Goal: Transaction & Acquisition: Subscribe to service/newsletter

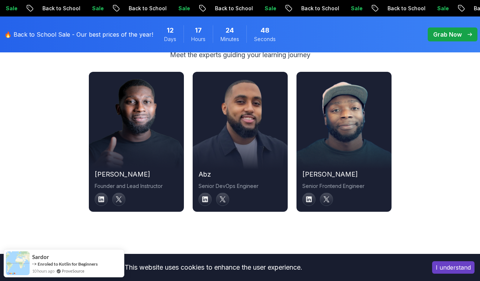
scroll to position [2526, 0]
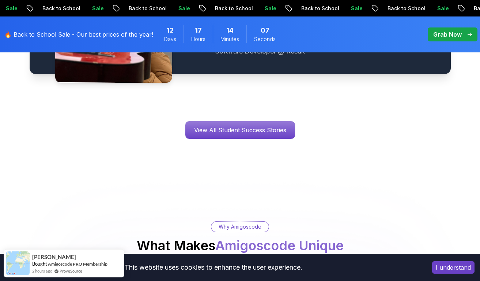
scroll to position [1131, 0]
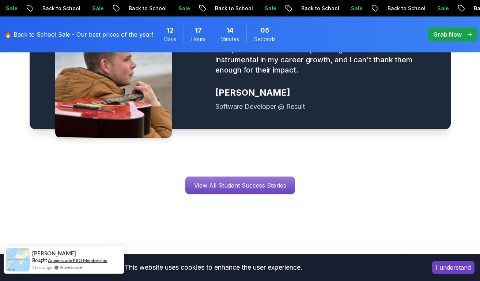
click at [98, 261] on link "Amigoscode PRO Membership" at bounding box center [78, 259] width 60 height 5
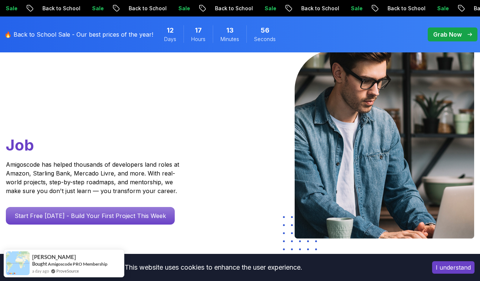
scroll to position [79, 0]
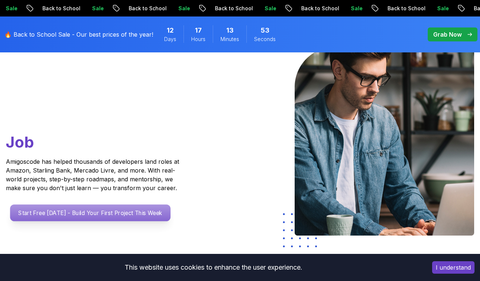
click at [153, 207] on p "Start Free [DATE] - Build Your First Project This Week" at bounding box center [90, 212] width 161 height 17
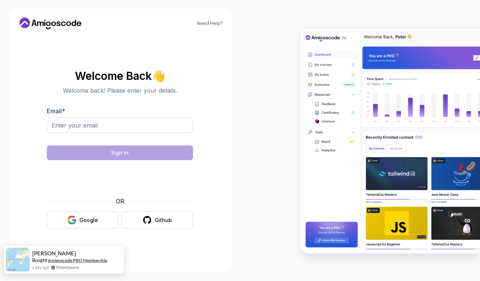
click at [75, 261] on link "Amigoscode PRO Membership" at bounding box center [78, 259] width 60 height 5
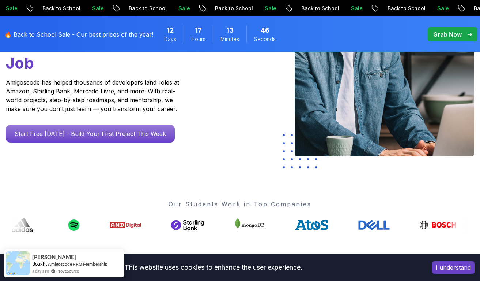
scroll to position [169, 0]
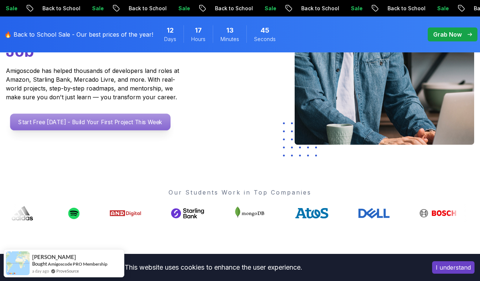
click at [129, 128] on p "Start Free [DATE] - Build Your First Project This Week" at bounding box center [90, 121] width 161 height 17
